Goal: Task Accomplishment & Management: Complete application form

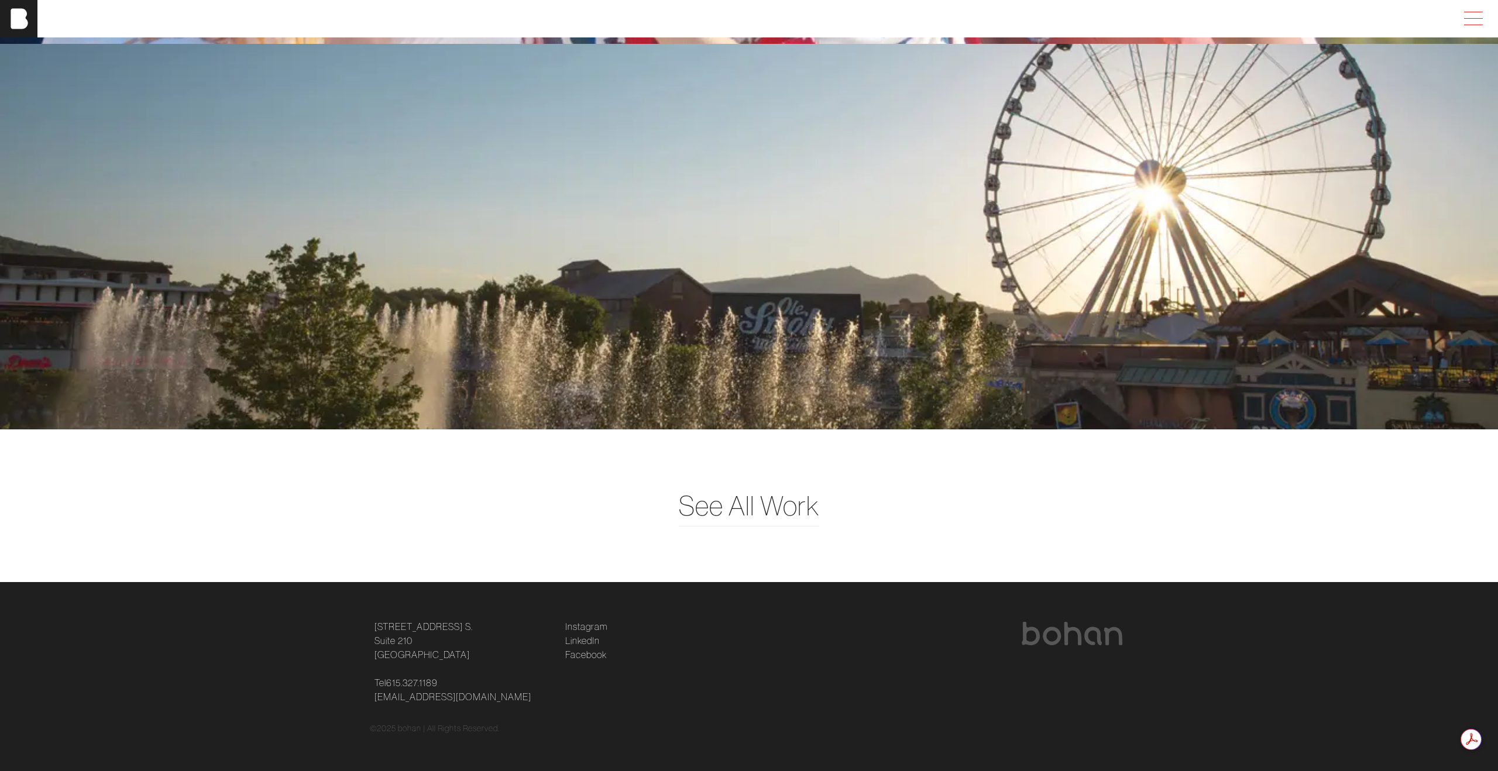
click at [1466, 22] on span at bounding box center [1470, 18] width 27 height 21
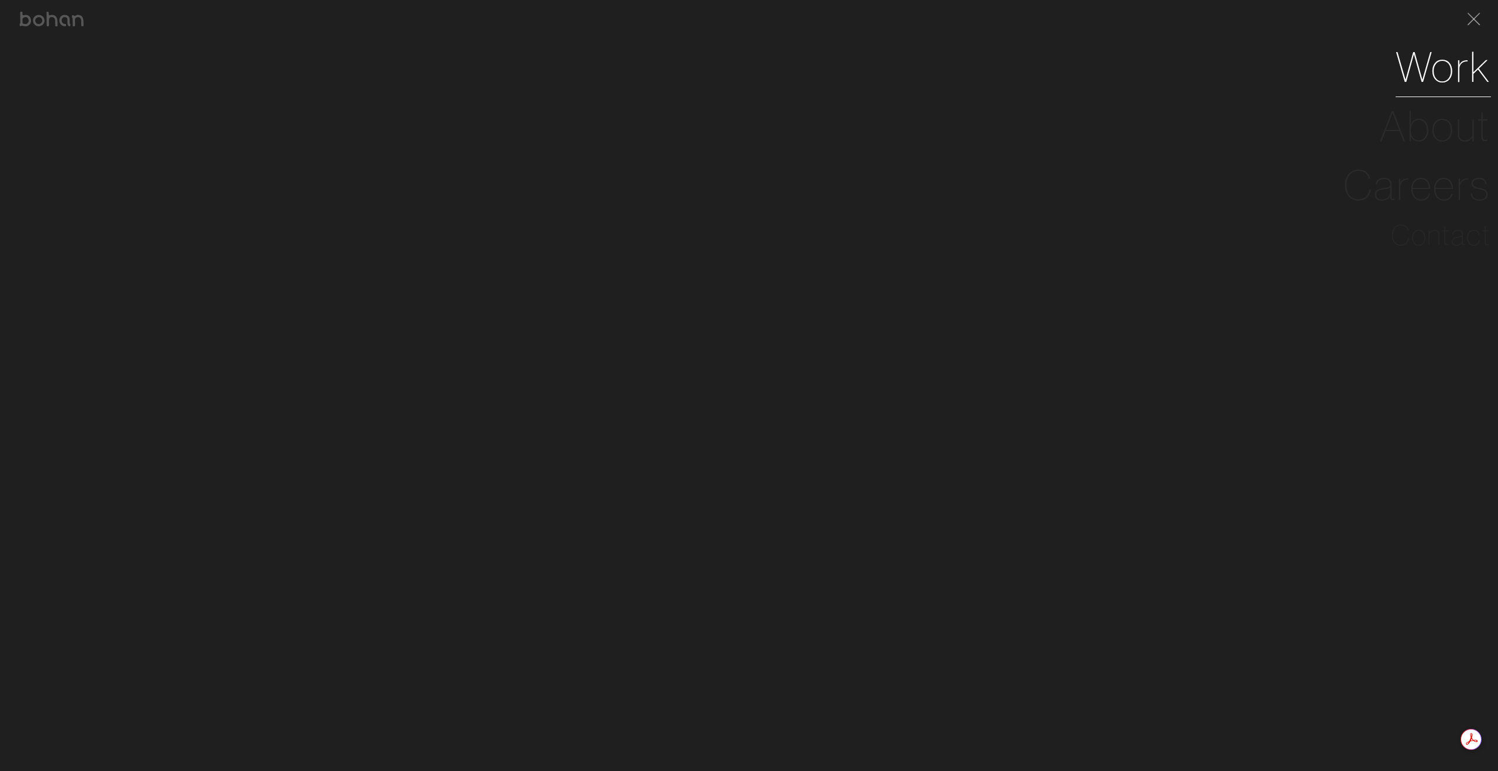
click at [1442, 72] on link "Work" at bounding box center [1442, 66] width 95 height 59
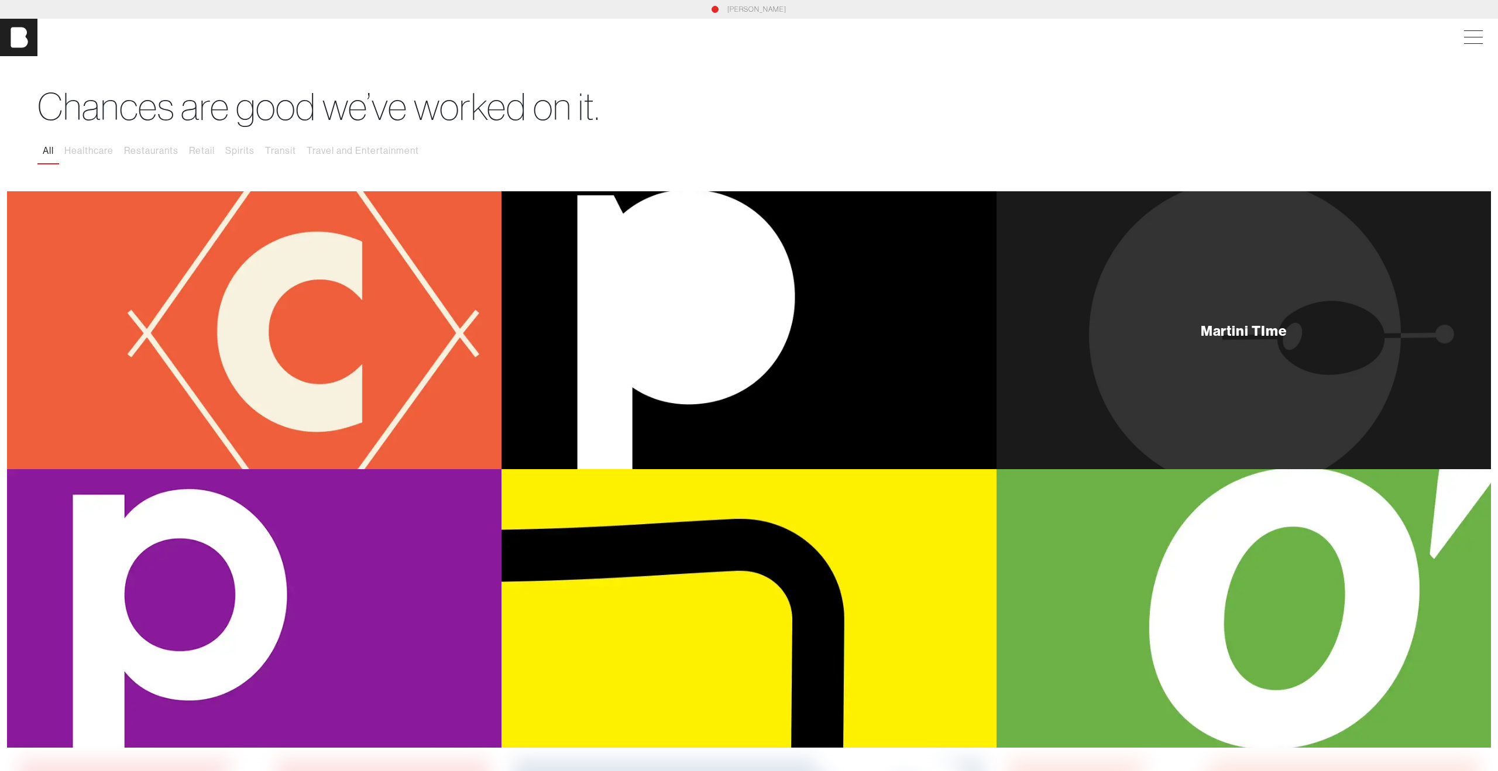
click at [1174, 390] on div "Martini TIme" at bounding box center [1243, 330] width 494 height 278
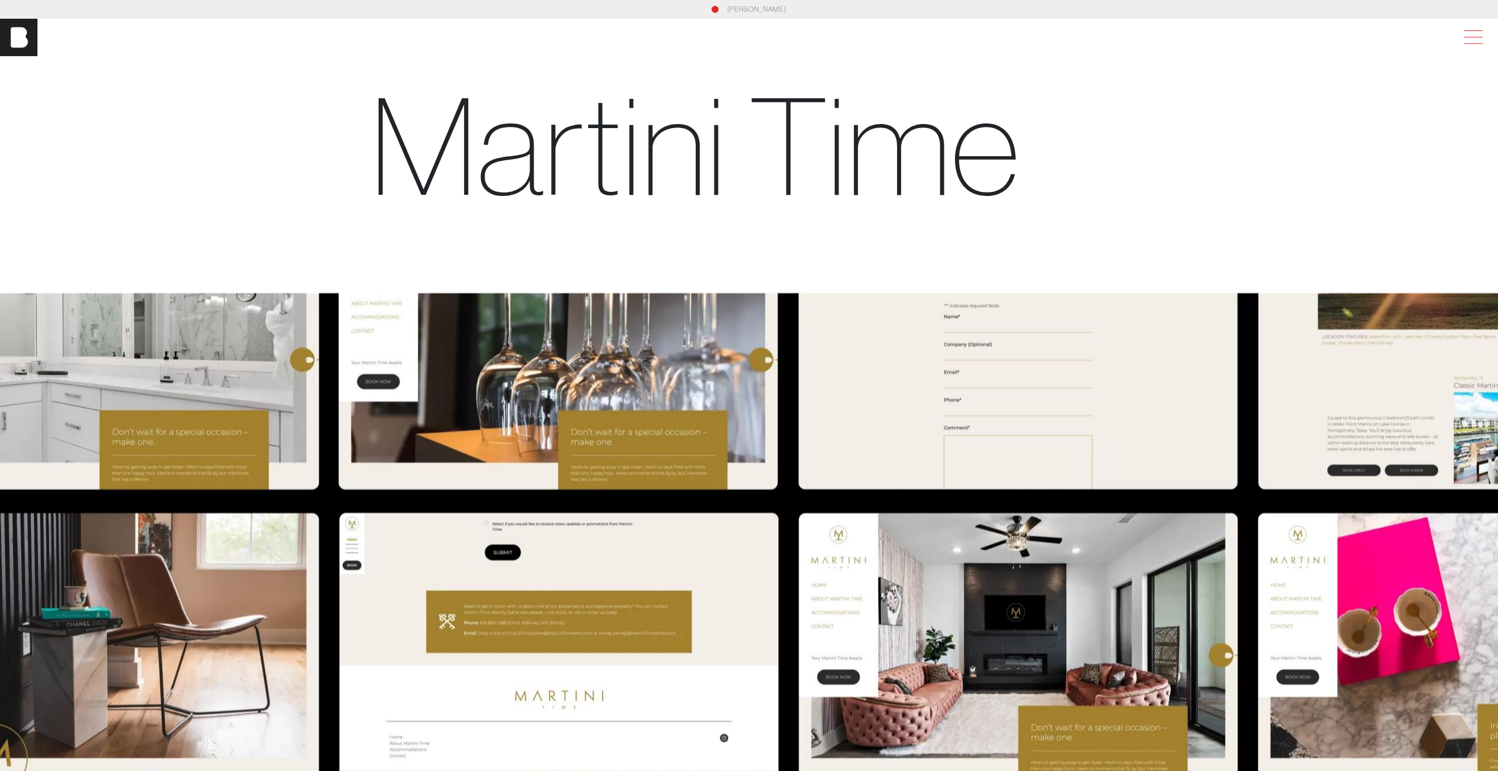
click at [1472, 46] on span at bounding box center [1470, 37] width 27 height 21
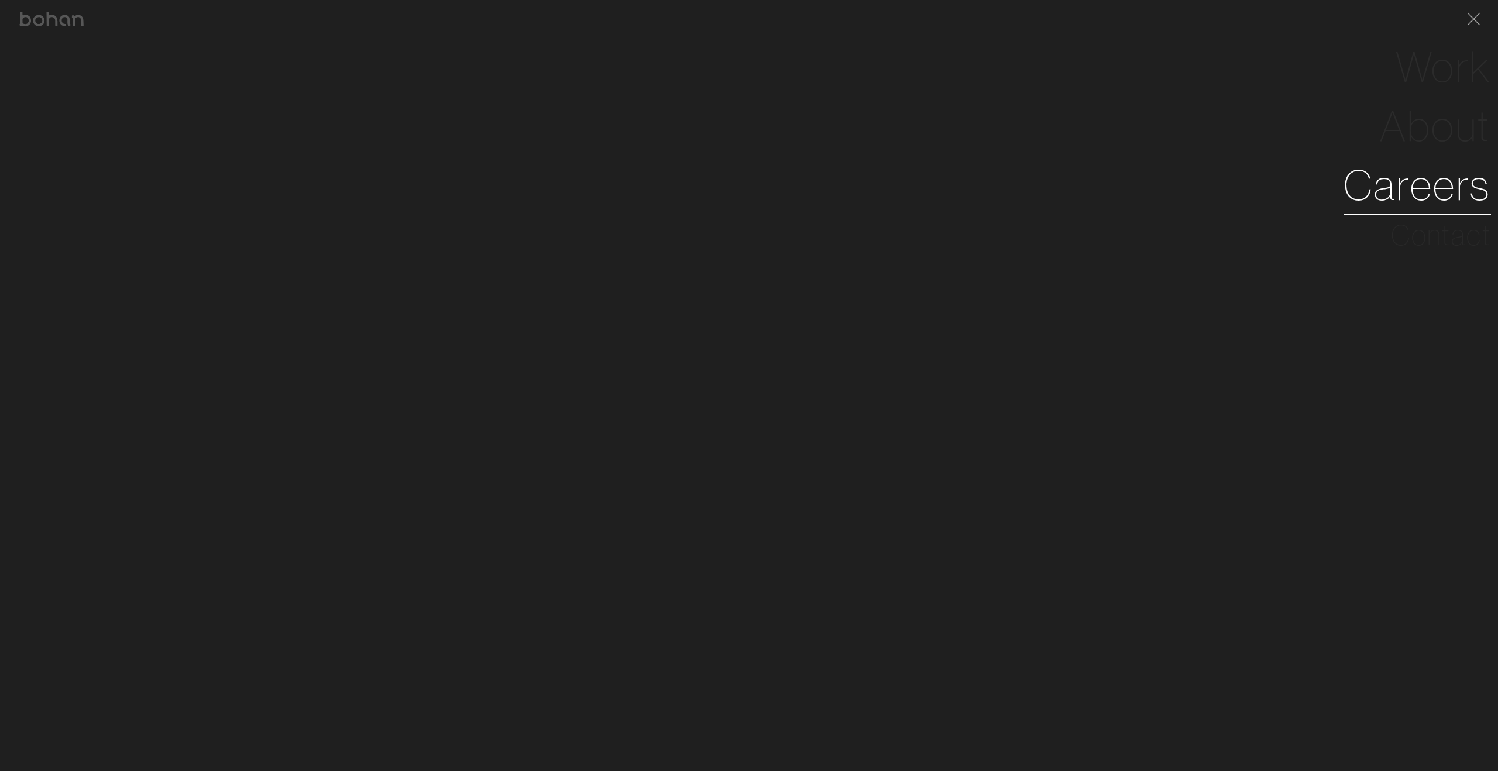
click at [1423, 183] on link "Careers" at bounding box center [1416, 185] width 147 height 59
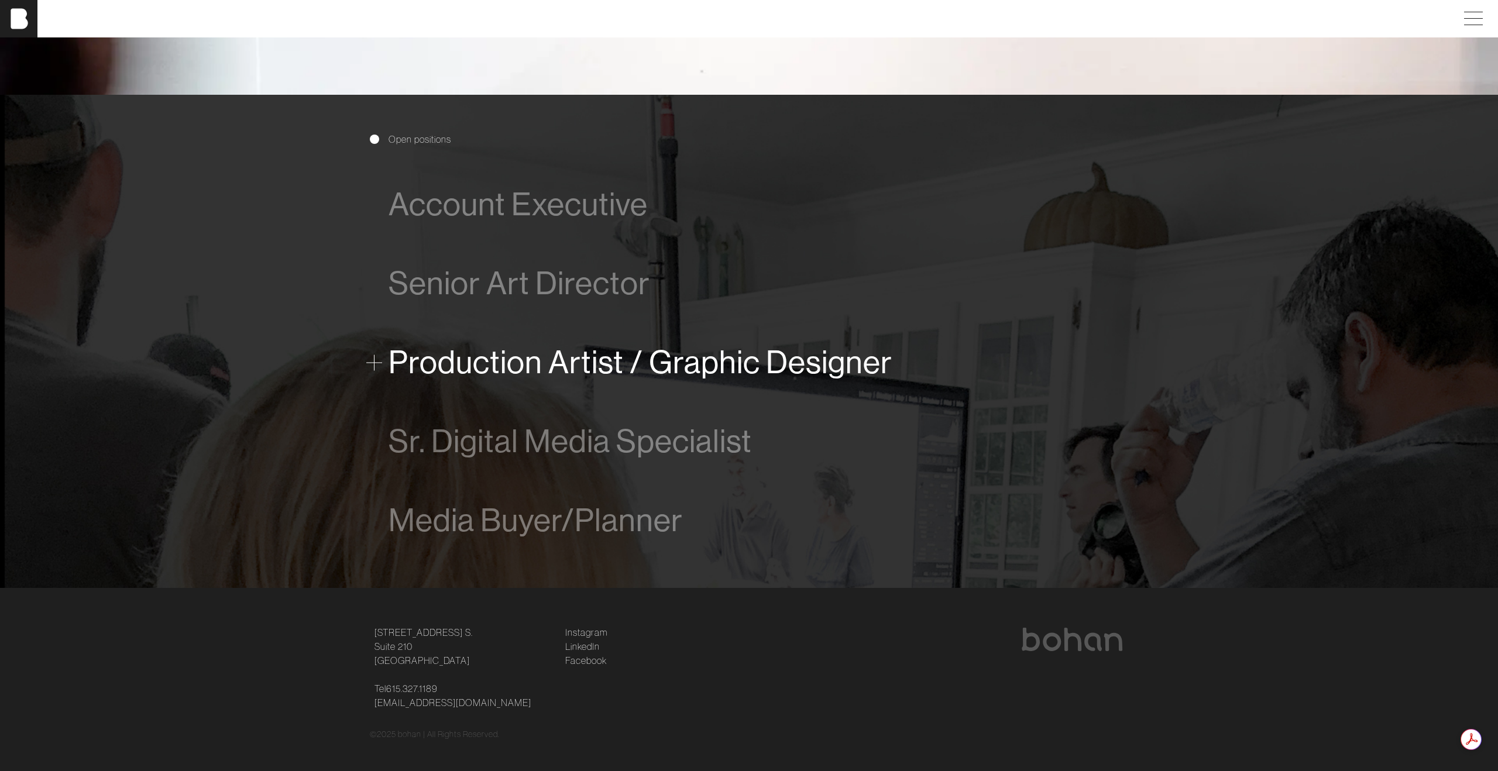
click at [579, 364] on span "Production Artist / Graphic Designer" at bounding box center [640, 363] width 504 height 36
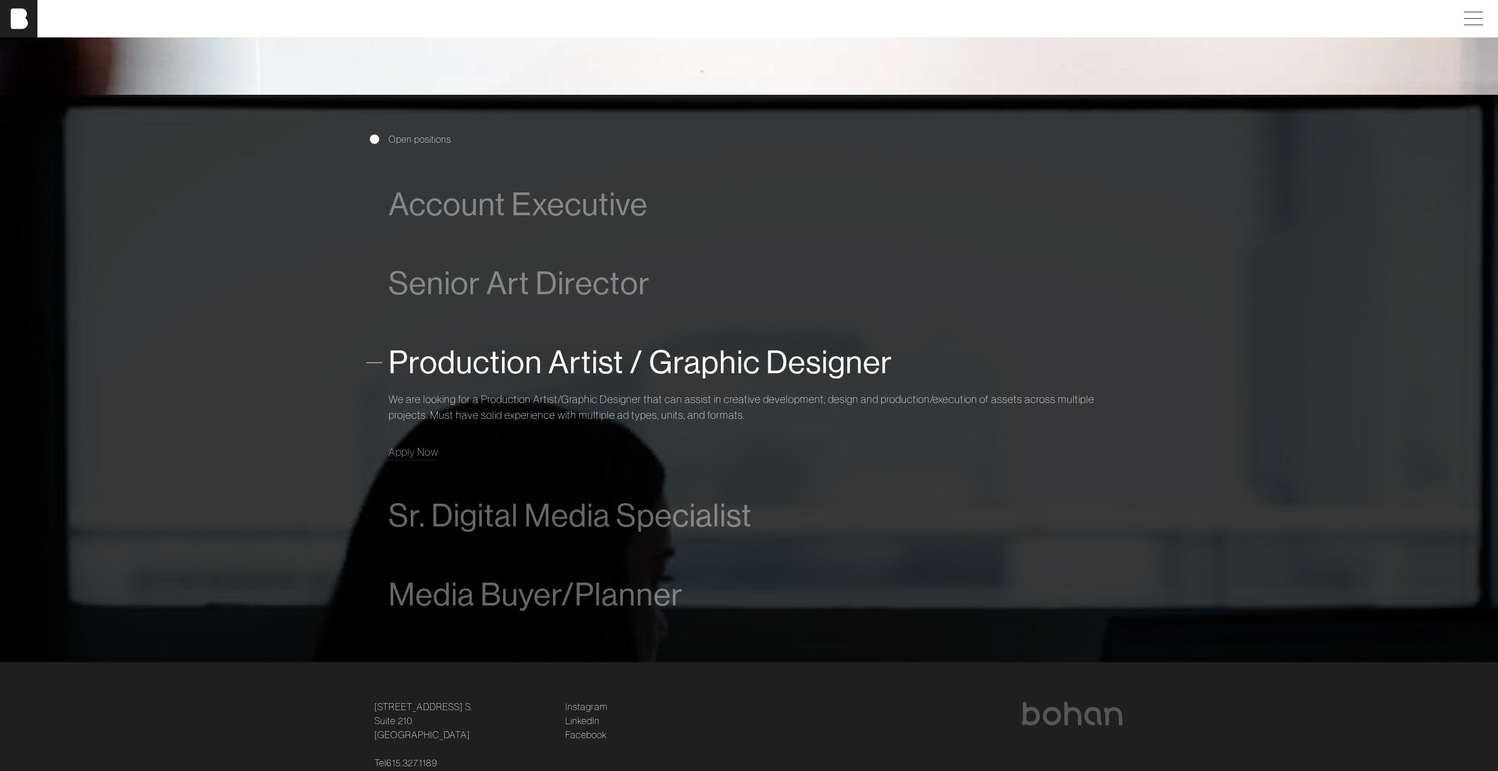
scroll to position [831, 0]
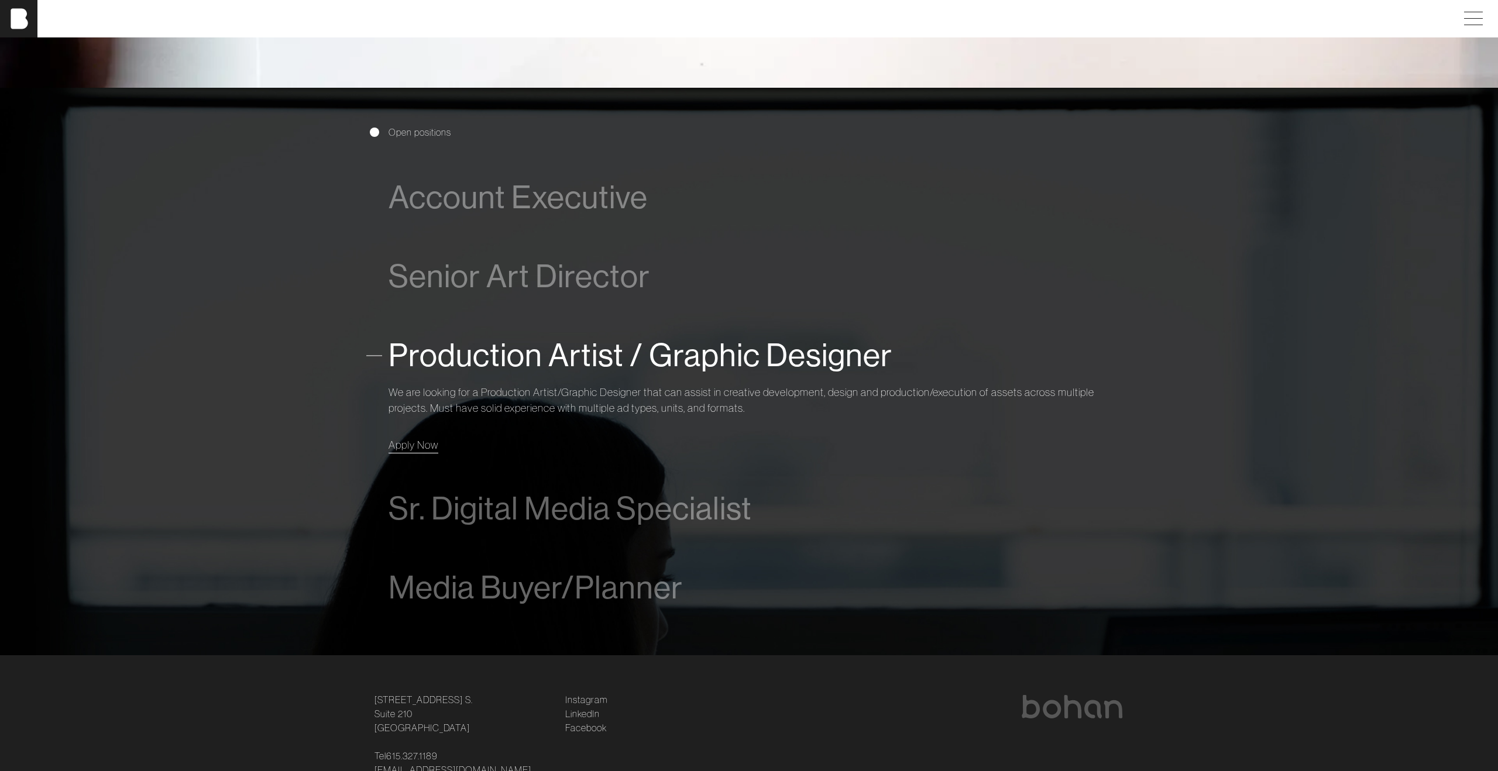
click at [411, 443] on span "Apply Now" at bounding box center [413, 444] width 50 height 13
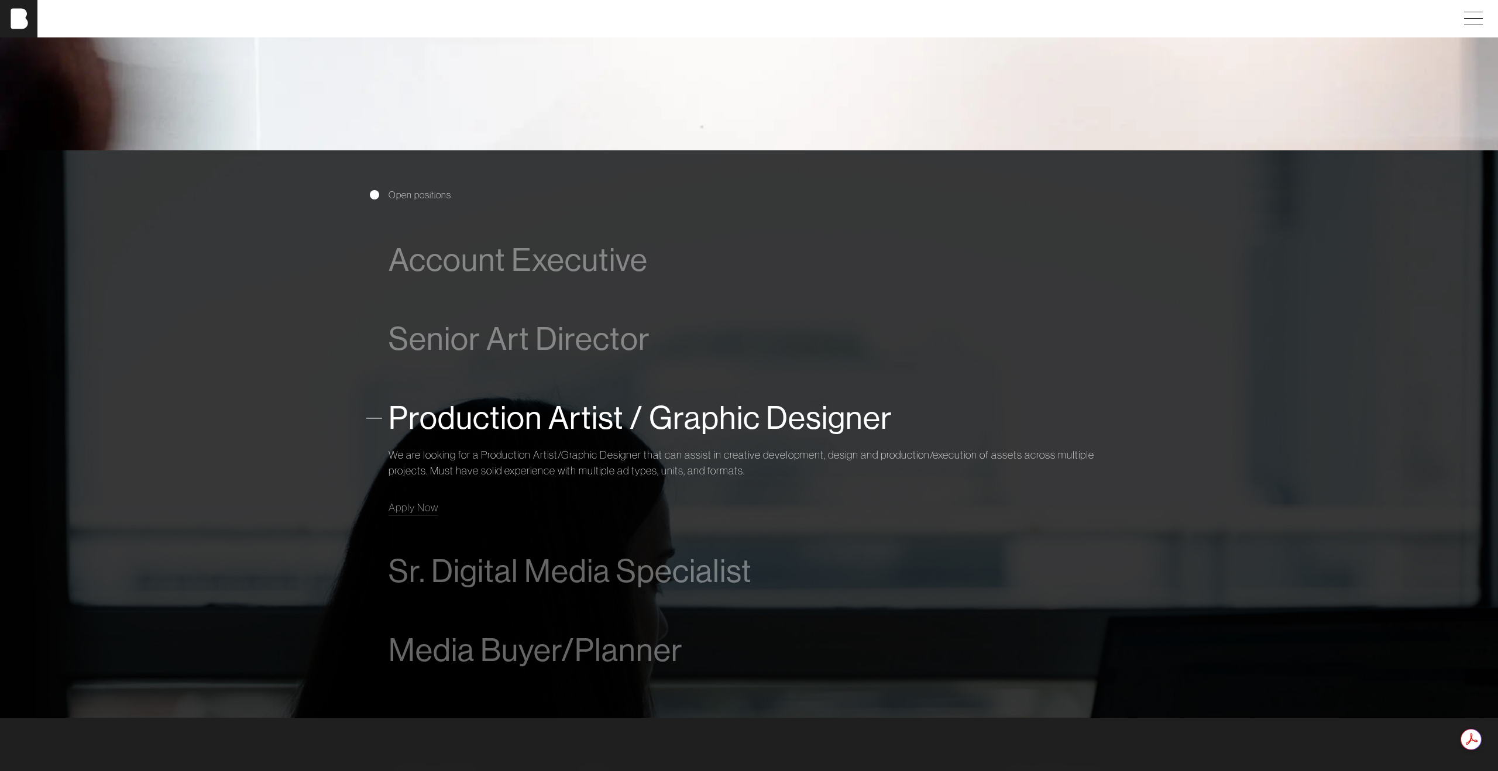
scroll to position [0, 0]
drag, startPoint x: 746, startPoint y: 453, endPoint x: 425, endPoint y: 469, distance: 321.5
click at [425, 469] on p "We are looking for a Production Artist/Graphic Designer that can assist in crea…" at bounding box center [748, 463] width 721 height 32
copy p "creative development, design and production/execution of assets across multiple…"
